Goal: Communication & Community: Answer question/provide support

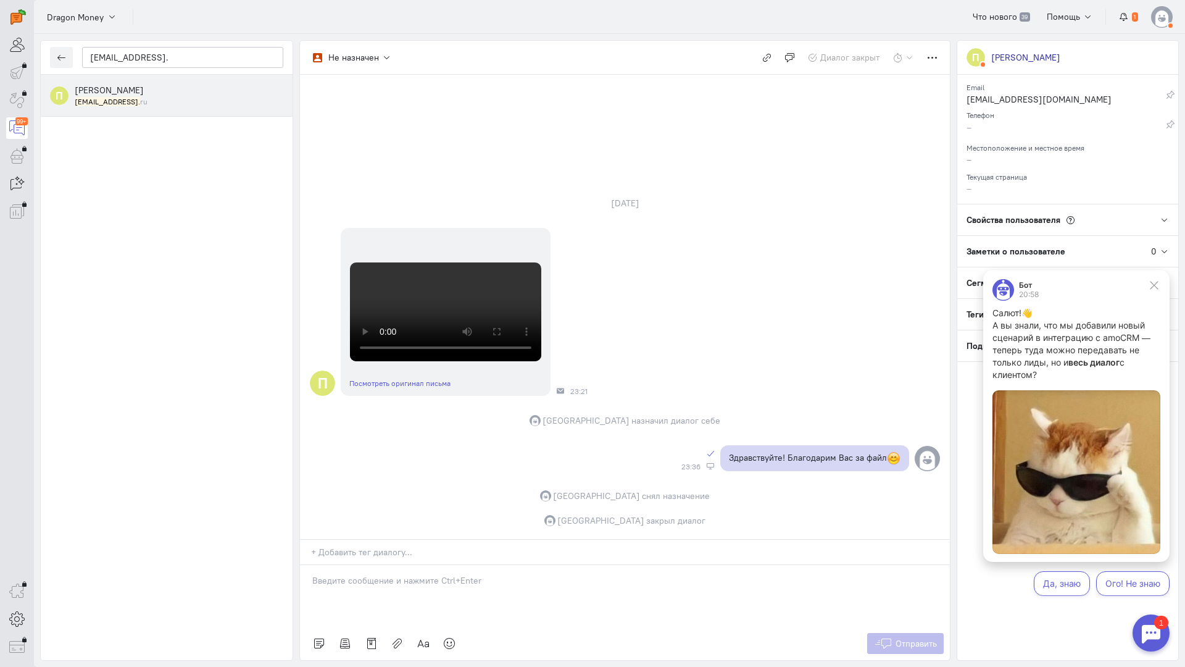
scroll to position [395, 0]
drag, startPoint x: 97, startPoint y: 58, endPoint x: 20, endPoint y: 64, distance: 76.8
click at [20, 64] on div "operator conversation-V1122-10000-3month 99+" at bounding box center [592, 333] width 1185 height 667
paste input "moze04@gmail.c"
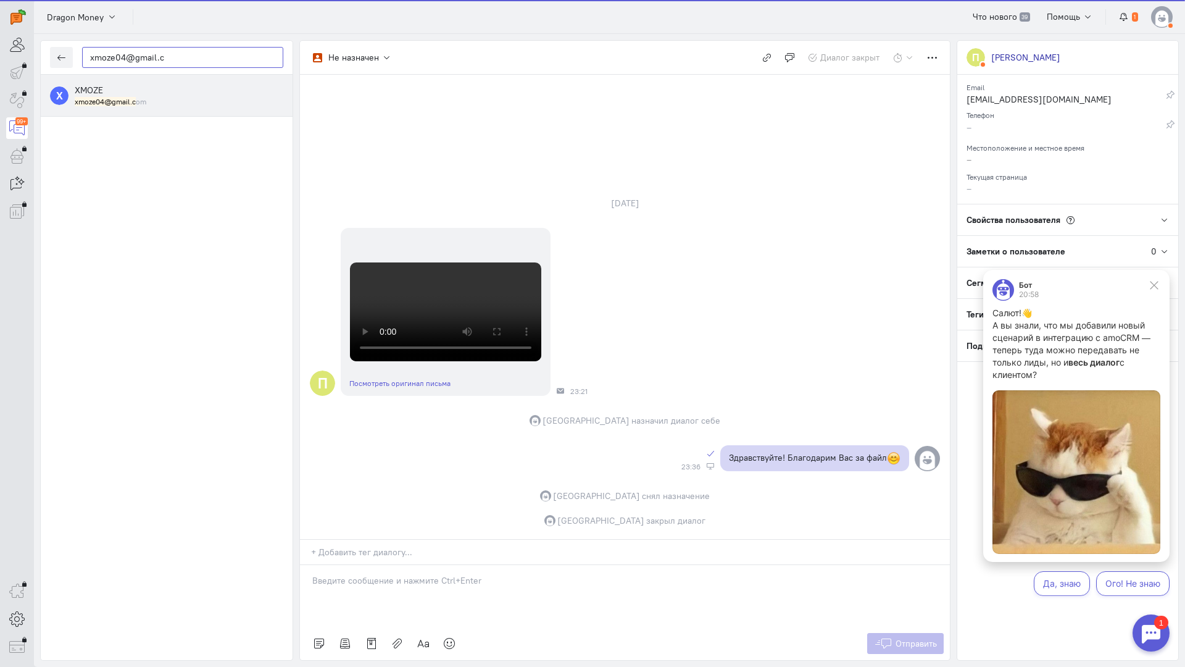
type input "xmoze04@gmail.c"
click at [142, 96] on div "XMOZE xmoze04@gmail.c om" at bounding box center [179, 95] width 209 height 23
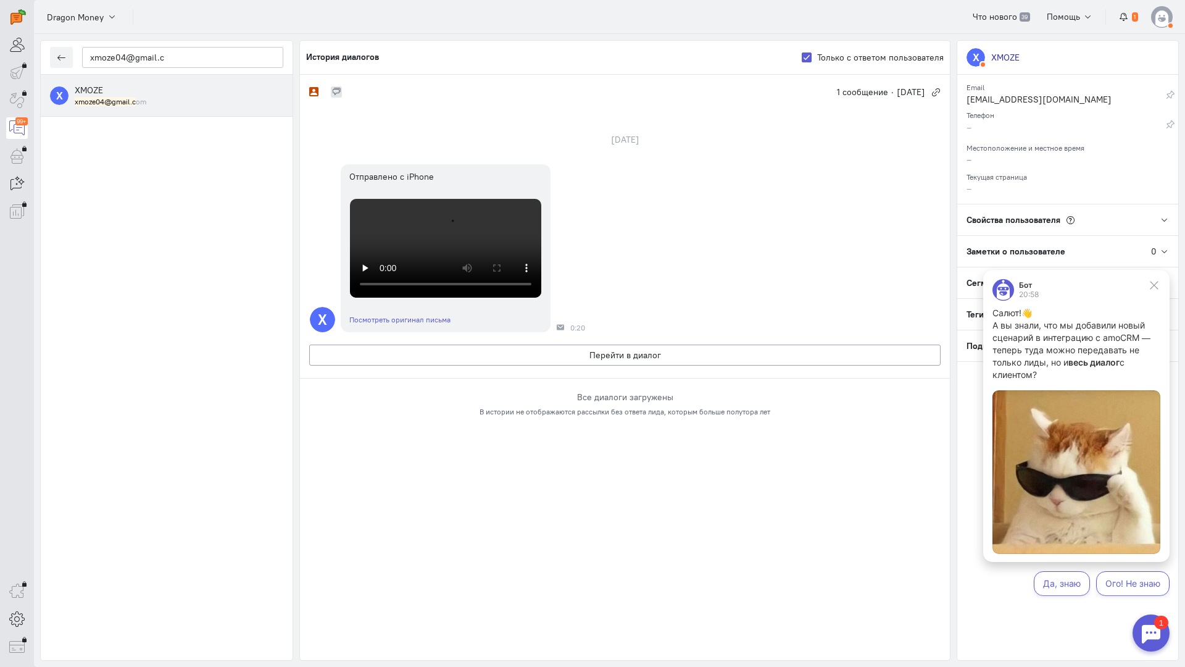
scroll to position [49, 0]
click at [437, 298] on video at bounding box center [445, 248] width 191 height 99
click at [593, 366] on button "Перейти в диалог" at bounding box center [625, 355] width 632 height 21
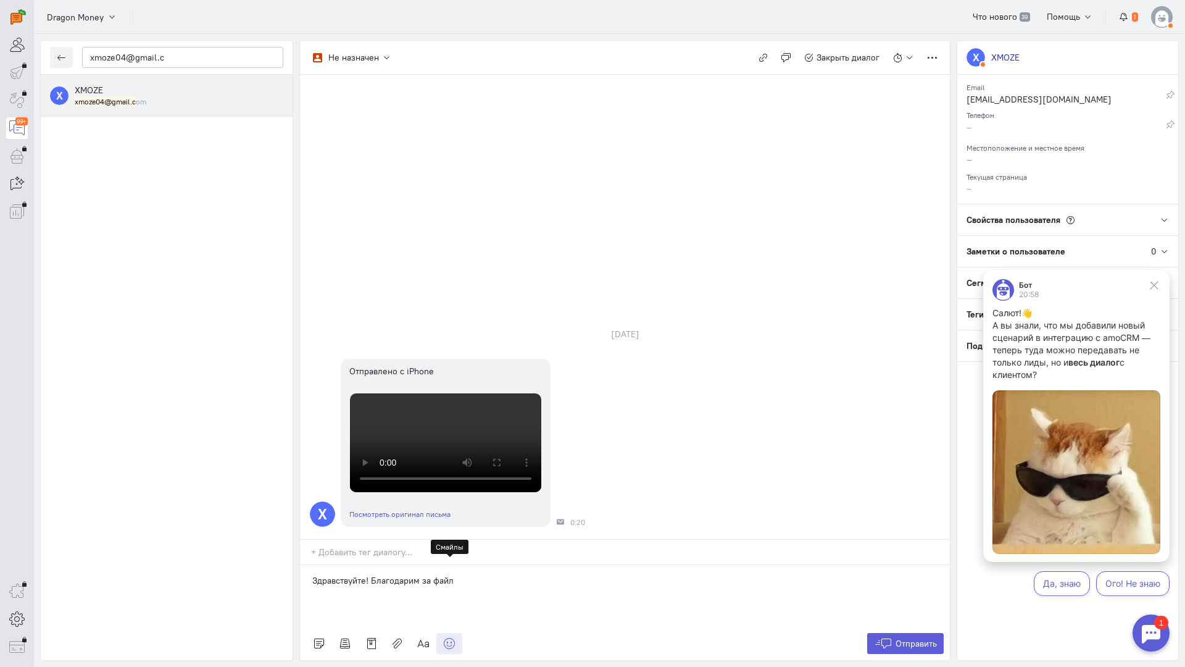
click at [450, 633] on link at bounding box center [450, 643] width 26 height 21
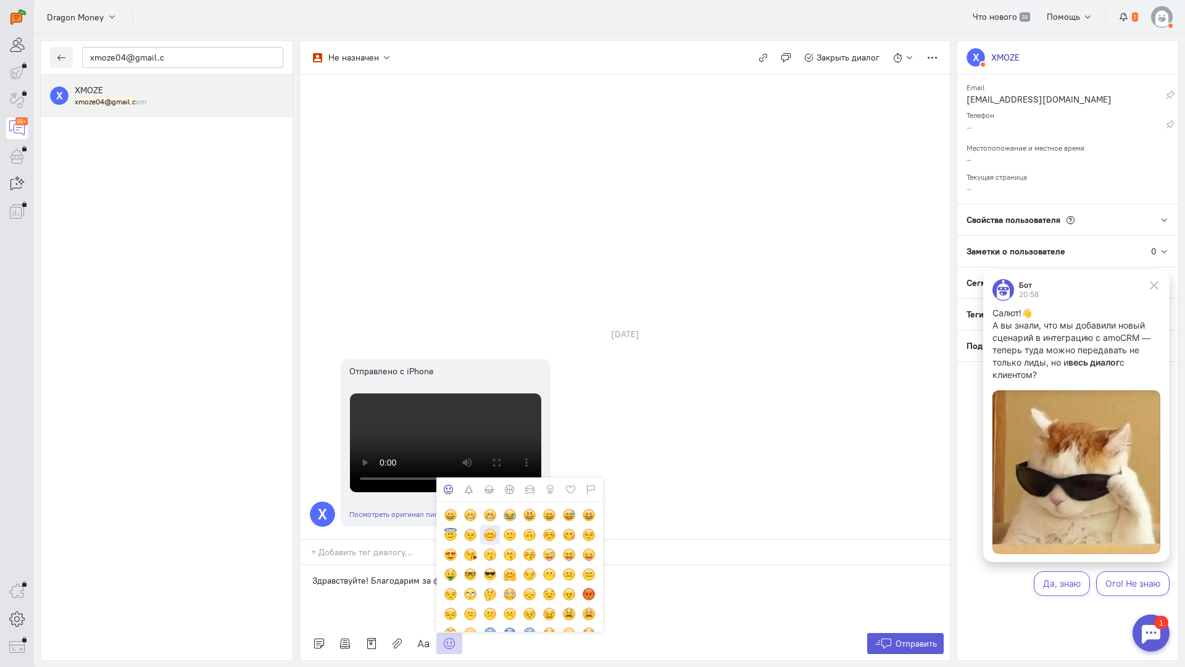
click at [488, 528] on div at bounding box center [490, 535] width 14 height 14
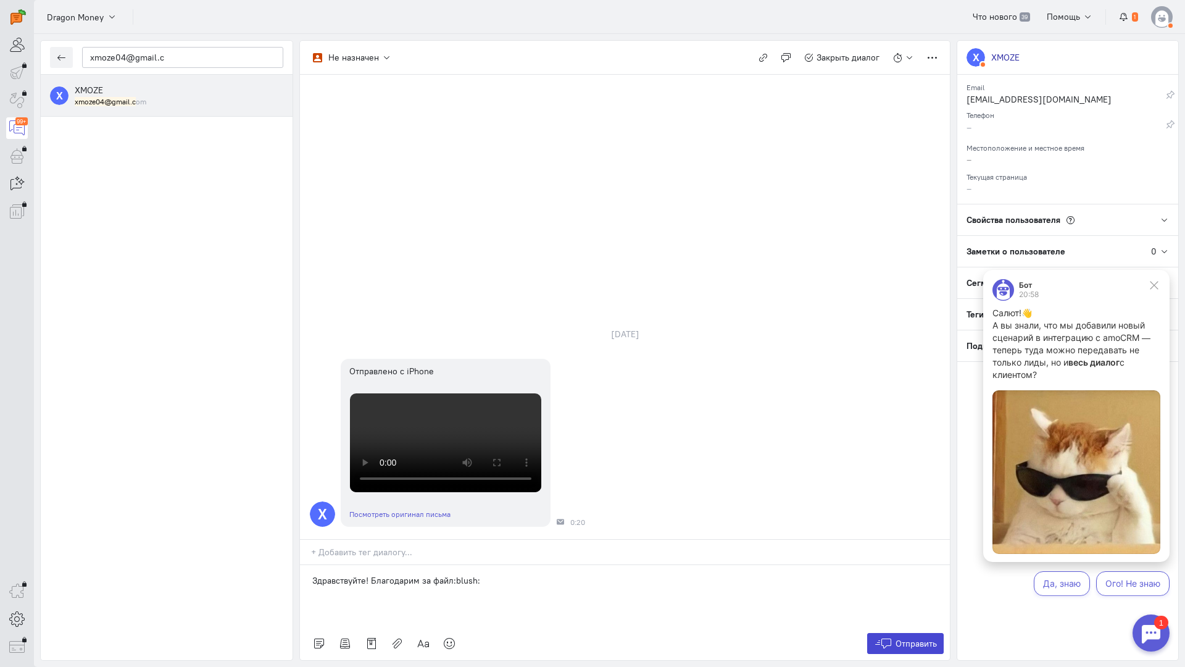
click at [881, 637] on icon at bounding box center [883, 643] width 19 height 12
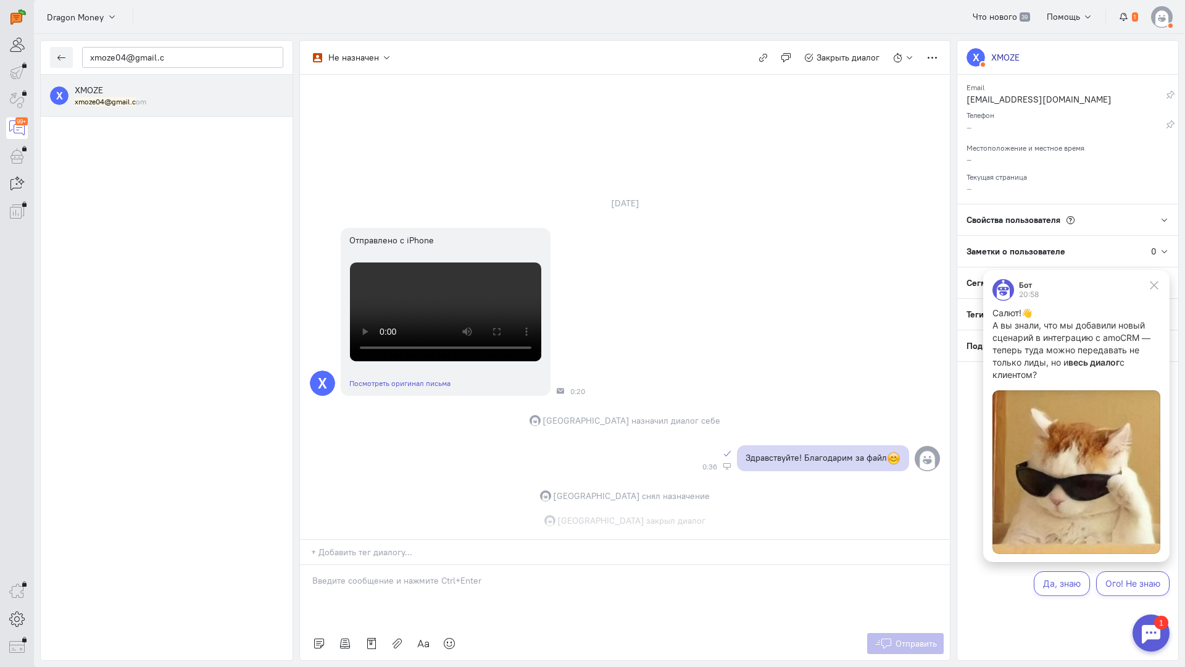
scroll to position [170, 0]
